Goal: Task Accomplishment & Management: Use online tool/utility

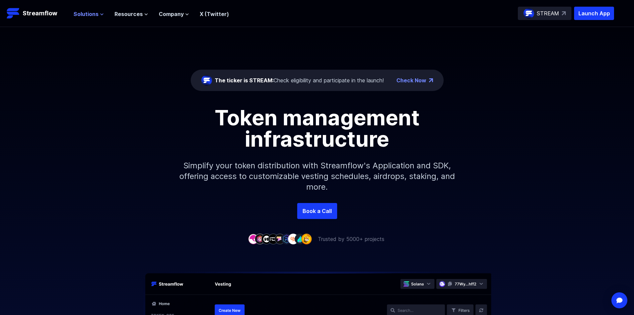
click at [98, 10] on button "Solutions" at bounding box center [89, 14] width 30 height 8
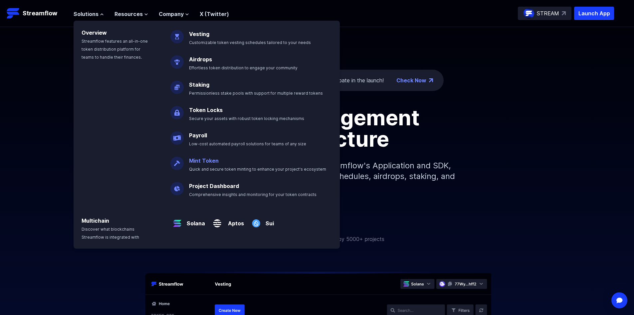
click at [213, 164] on p "Mint Token Quick and secure token minting to enhance your project's ecosystem" at bounding box center [262, 161] width 155 height 21
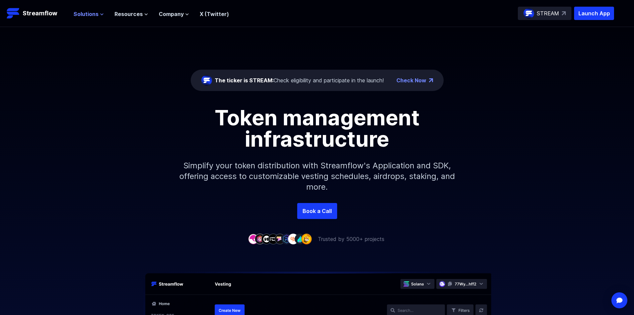
click at [100, 13] on icon at bounding box center [102, 14] width 4 height 4
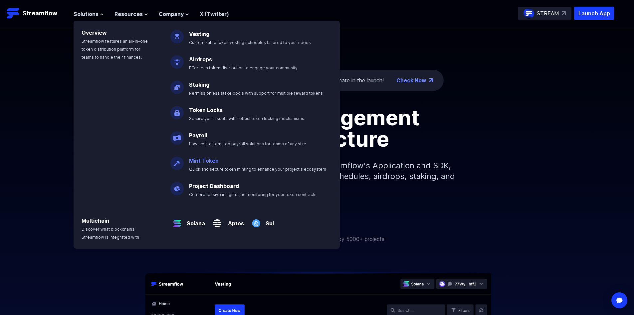
click at [194, 159] on link "Mint Token" at bounding box center [204, 160] width 30 height 7
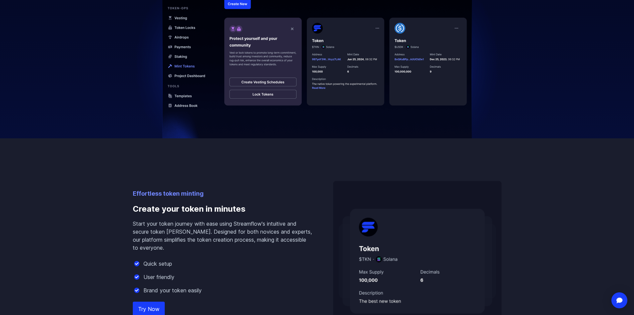
scroll to position [333, 0]
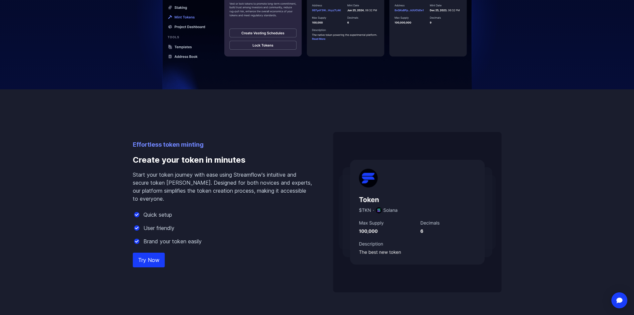
click at [160, 261] on link "Try Now" at bounding box center [149, 259] width 32 height 15
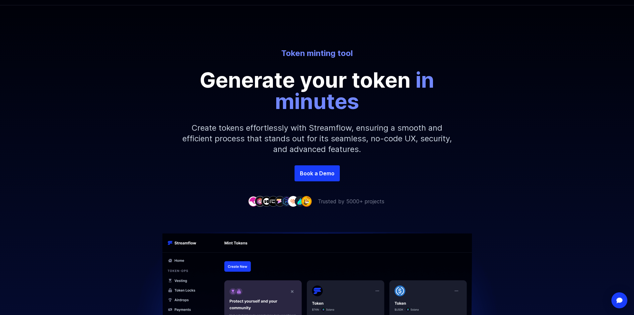
scroll to position [0, 0]
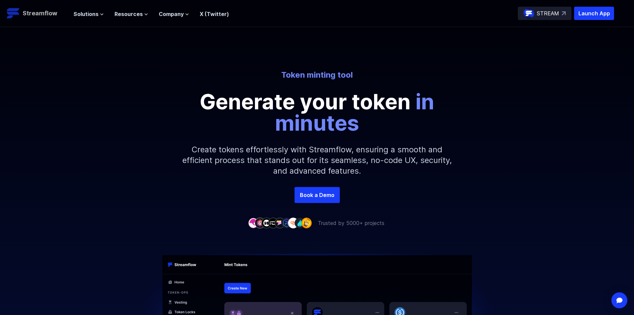
click at [29, 16] on p "Streamflow" at bounding box center [40, 13] width 35 height 9
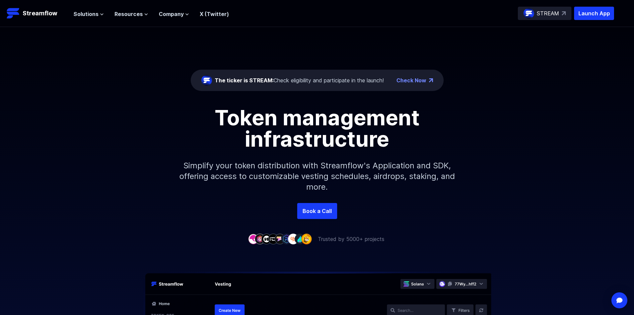
click at [92, 9] on nav "Solutions Overview Streamflow features an all-in-one token distribution platfor…" at bounding box center [152, 13] width 156 height 9
click at [92, 10] on span "Solutions" at bounding box center [86, 14] width 25 height 8
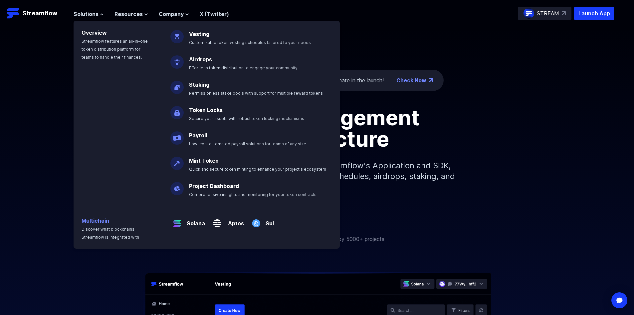
click at [99, 218] on link "Multichain" at bounding box center [96, 220] width 28 height 7
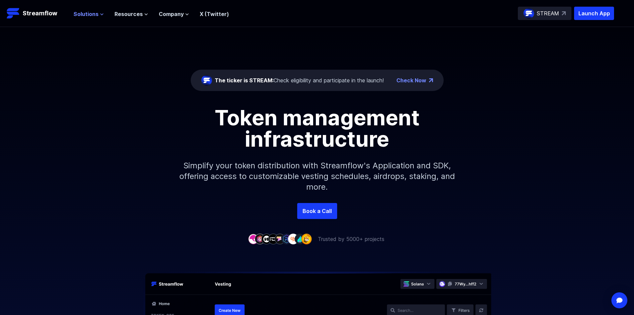
click at [100, 15] on icon at bounding box center [102, 14] width 4 height 4
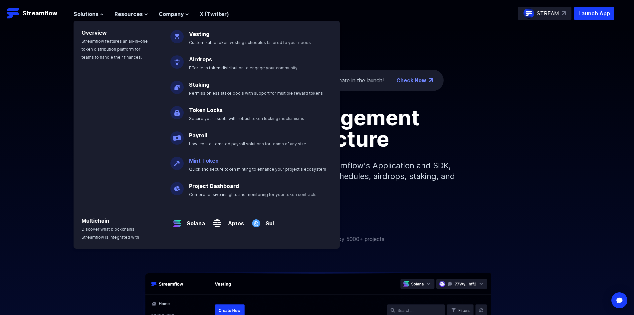
click at [193, 159] on link "Mint Token" at bounding box center [204, 160] width 30 height 7
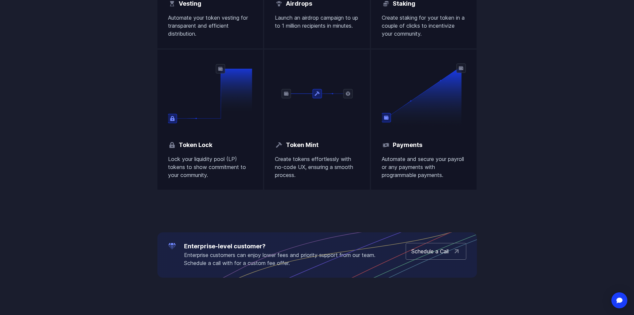
scroll to position [533, 0]
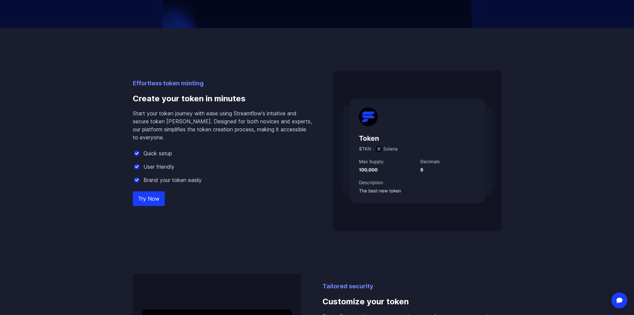
scroll to position [433, 0]
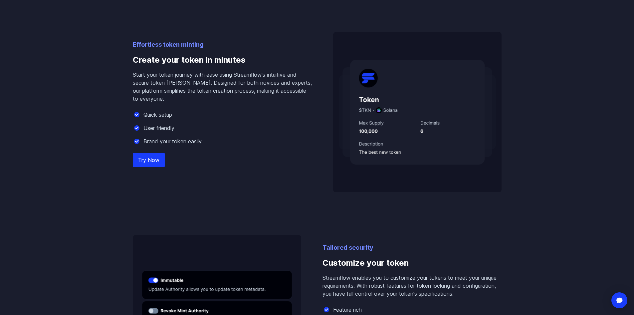
click at [148, 162] on link "Try Now" at bounding box center [149, 160] width 32 height 15
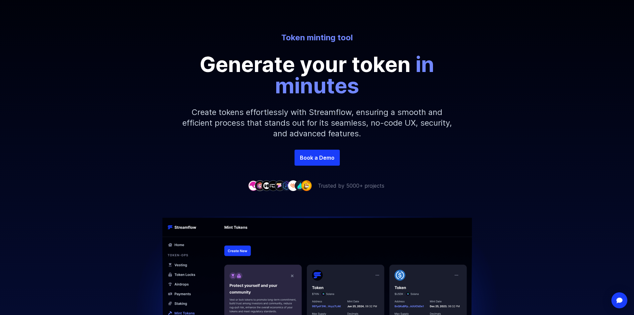
scroll to position [0, 0]
